Goal: Task Accomplishment & Management: Use online tool/utility

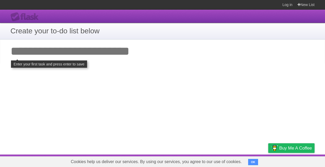
click at [57, 52] on input "Add your first task" at bounding box center [162, 51] width 325 height 24
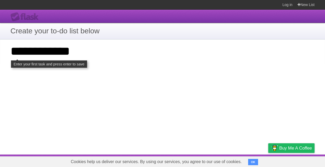
type input "**********"
click input "**********" at bounding box center [0, 0] width 0 height 0
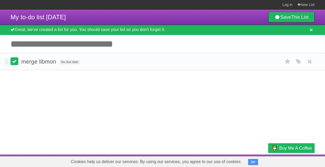
click at [15, 62] on label at bounding box center [14, 61] width 8 height 8
